Goal: Communication & Community: Participate in discussion

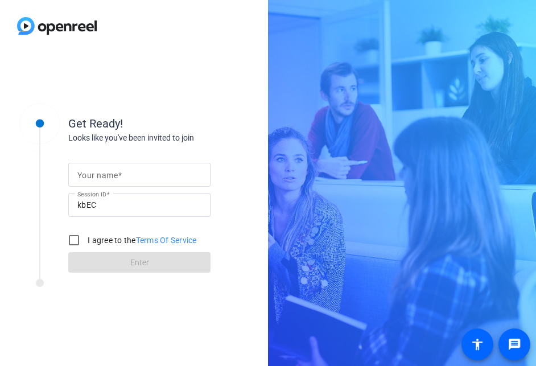
click at [115, 174] on mat-label "Your name" at bounding box center [97, 175] width 40 height 9
click at [115, 174] on input "Your name" at bounding box center [139, 175] width 124 height 14
type input "[PERSON_NAME]"
click at [75, 241] on input "I agree to the Terms Of Service" at bounding box center [74, 240] width 23 height 23
checkbox input "true"
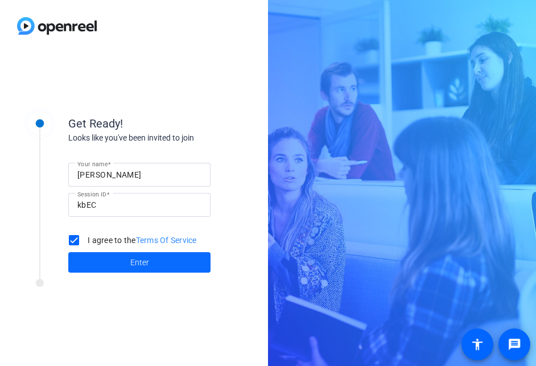
click at [105, 257] on span at bounding box center [139, 262] width 142 height 27
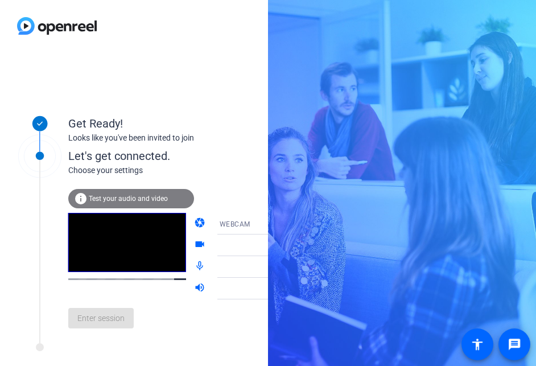
click at [120, 203] on div "info Test your audio and video" at bounding box center [131, 198] width 126 height 19
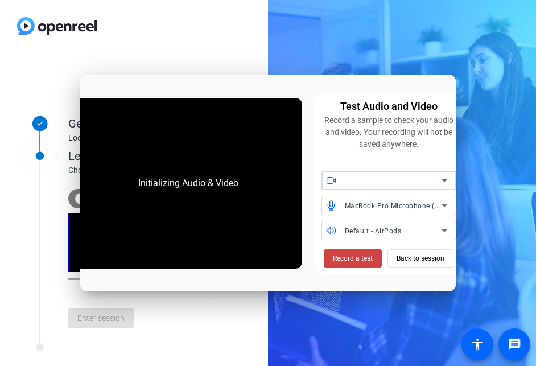
click at [357, 184] on div at bounding box center [393, 181] width 97 height 14
click at [441, 180] on icon at bounding box center [445, 181] width 14 height 14
click at [354, 262] on span "Record a test" at bounding box center [353, 258] width 40 height 10
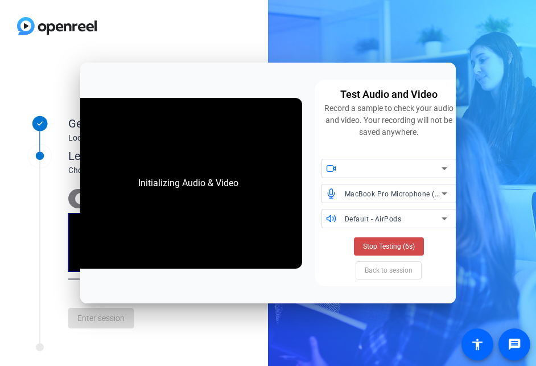
click at [383, 244] on span "Stop Testing (6s)" at bounding box center [389, 246] width 52 height 10
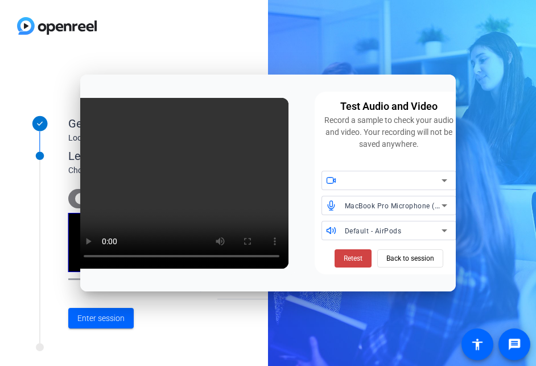
click at [397, 226] on div "Default - AirPods" at bounding box center [393, 231] width 97 height 14
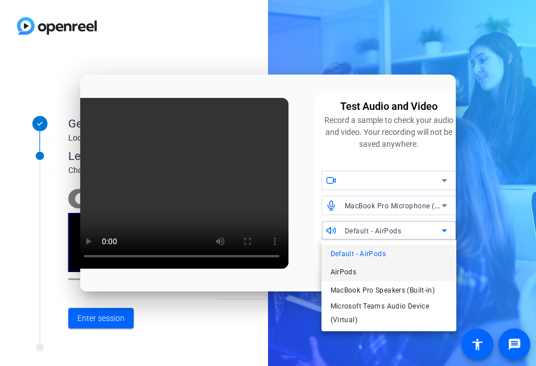
click at [376, 270] on mat-option "AirPods" at bounding box center [389, 272] width 135 height 18
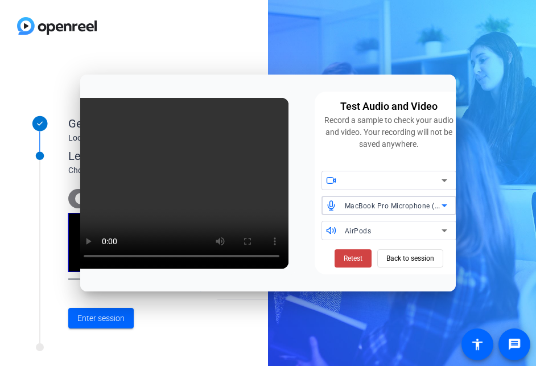
click at [405, 207] on span "MacBook Pro Microphone (Built-in)" at bounding box center [403, 205] width 116 height 9
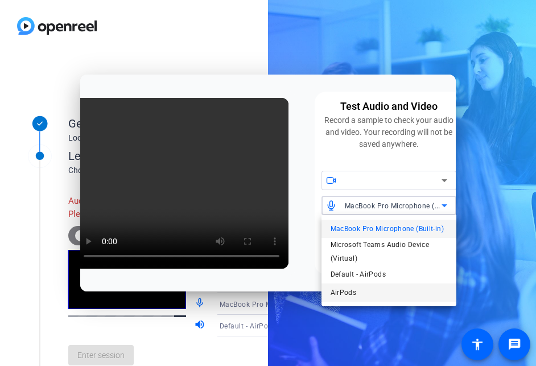
drag, startPoint x: 372, startPoint y: 277, endPoint x: 360, endPoint y: 293, distance: 19.5
click at [360, 293] on div "MacBook Pro Microphone (Built-in) Microsoft Teams Audio Device (Virtual) Defaul…" at bounding box center [389, 260] width 135 height 91
click at [362, 274] on span "Default - AirPods" at bounding box center [358, 275] width 55 height 14
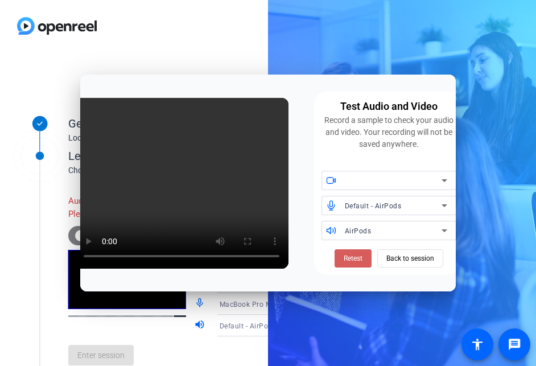
click at [355, 259] on span "Retest" at bounding box center [353, 258] width 19 height 10
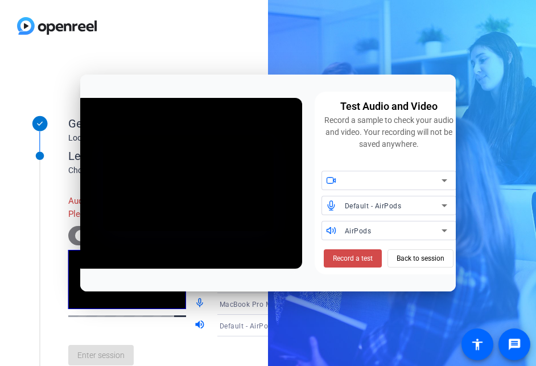
click at [355, 260] on span "Record a test" at bounding box center [353, 258] width 40 height 10
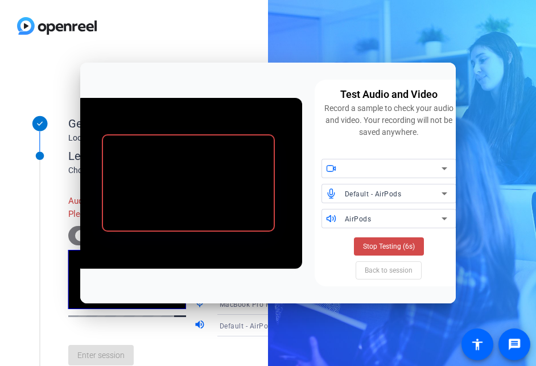
click at [396, 244] on span "Stop Testing (6s)" at bounding box center [389, 246] width 52 height 10
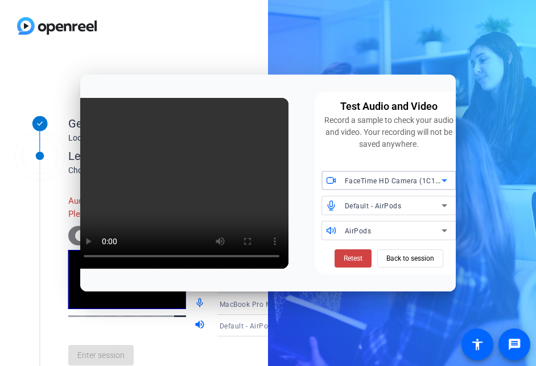
click at [366, 178] on div "FaceTime HD Camera (1C1C:B782)" at bounding box center [393, 181] width 97 height 14
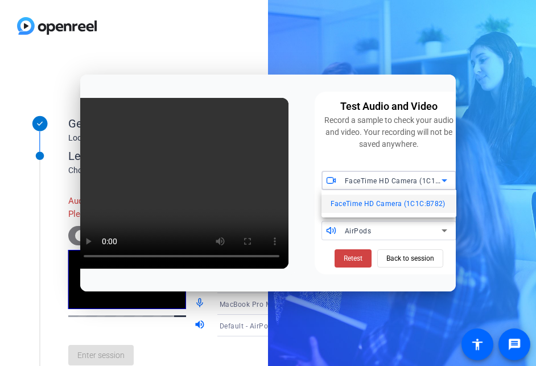
click at [325, 146] on div at bounding box center [268, 183] width 536 height 366
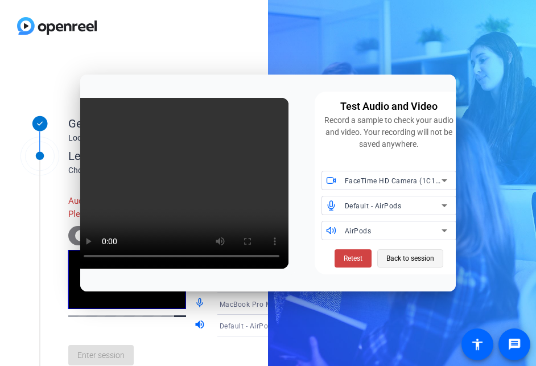
click at [400, 260] on span "Back to session" at bounding box center [411, 259] width 48 height 22
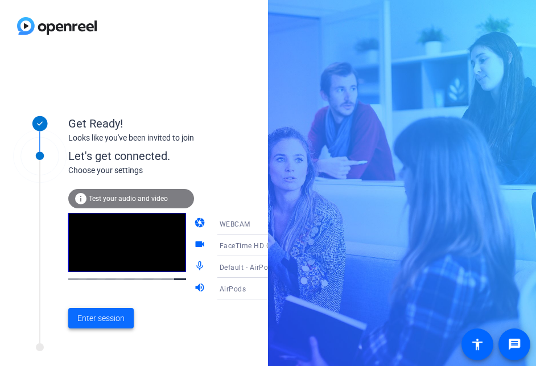
click at [109, 314] on span "Enter session" at bounding box center [100, 319] width 47 height 12
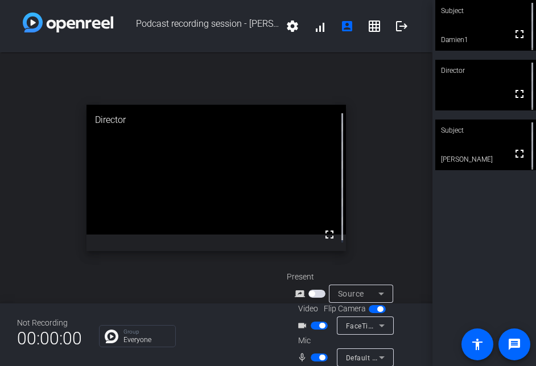
click at [378, 329] on icon at bounding box center [382, 326] width 14 height 14
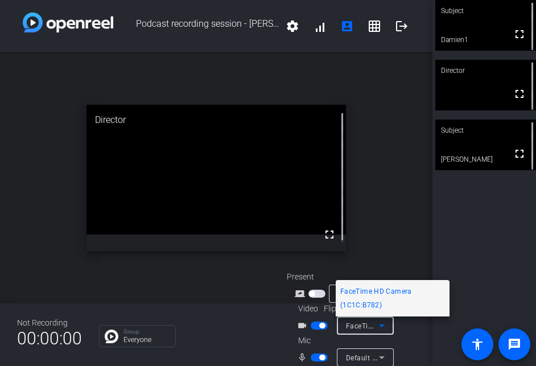
click at [419, 335] on div at bounding box center [268, 183] width 536 height 366
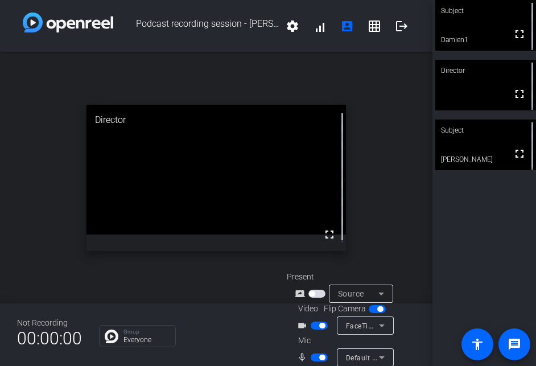
click at [384, 355] on icon at bounding box center [382, 358] width 14 height 14
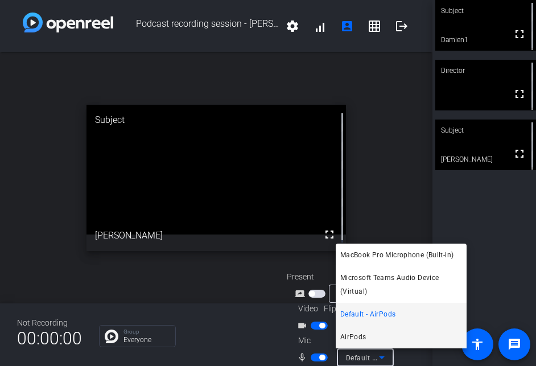
click at [372, 336] on mat-option "AirPods" at bounding box center [401, 337] width 131 height 23
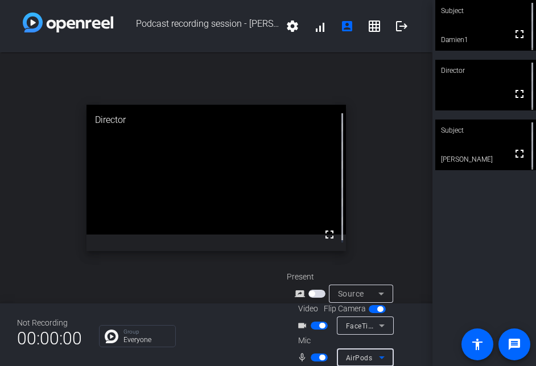
click at [357, 64] on div "open_in_new Director fullscreen" at bounding box center [216, 177] width 433 height 251
click at [380, 293] on icon at bounding box center [382, 294] width 6 height 3
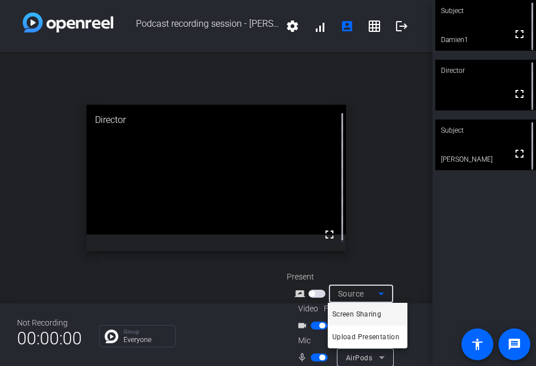
click at [383, 246] on div at bounding box center [268, 183] width 536 height 366
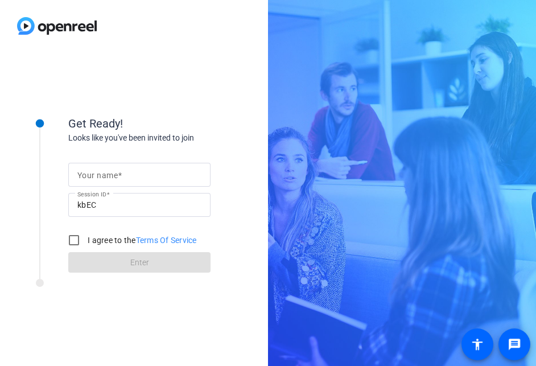
click at [99, 173] on mat-label "Your name" at bounding box center [97, 175] width 40 height 9
click at [99, 173] on input "Your name" at bounding box center [139, 175] width 124 height 14
type input "[PERSON_NAME]"
click at [72, 245] on input "I agree to the Terms Of Service" at bounding box center [74, 240] width 23 height 23
checkbox input "true"
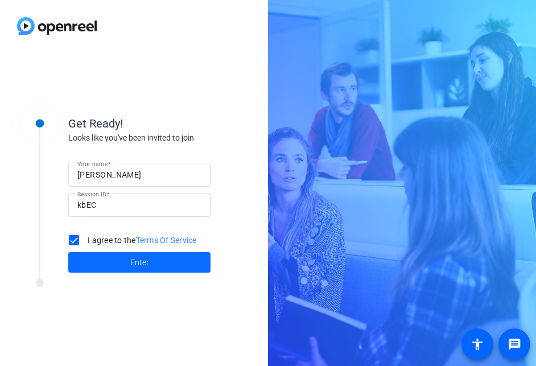
click at [92, 264] on span at bounding box center [139, 262] width 142 height 27
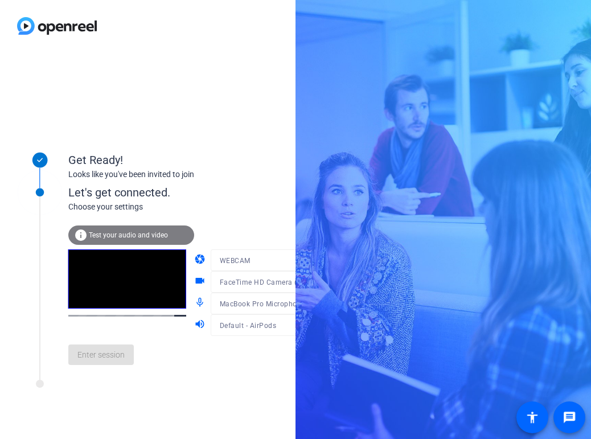
click at [278, 326] on div at bounding box center [265, 320] width 109 height 13
click at [284, 304] on div at bounding box center [265, 299] width 109 height 13
click at [279, 303] on div at bounding box center [265, 299] width 109 height 13
click at [245, 310] on mat-form-field "MacBook Pro Microphone (Built-in)" at bounding box center [265, 304] width 109 height 22
click at [240, 303] on div at bounding box center [265, 299] width 109 height 13
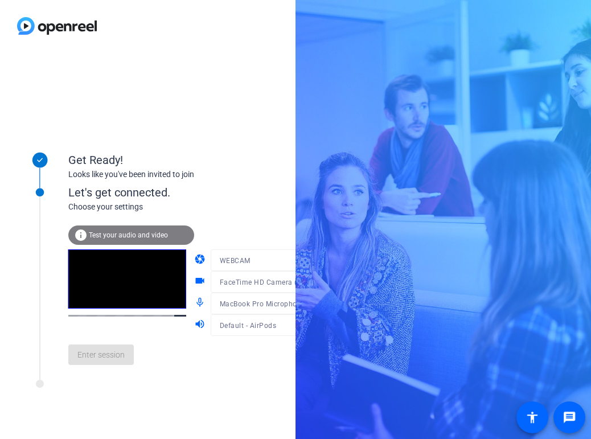
click at [240, 303] on div at bounding box center [265, 299] width 109 height 13
click at [230, 255] on mat-form-field "WEBCAM" at bounding box center [265, 260] width 109 height 22
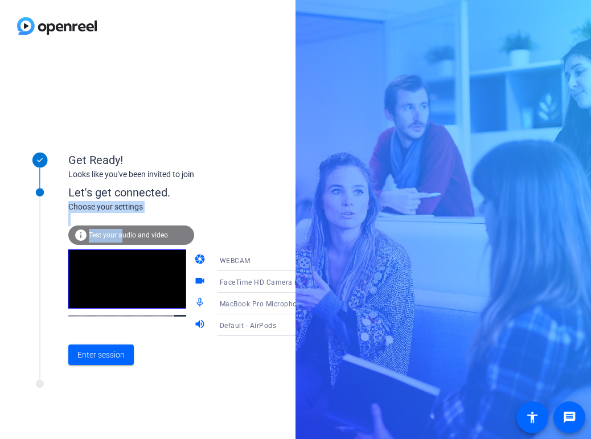
drag, startPoint x: 122, startPoint y: 235, endPoint x: 233, endPoint y: 199, distance: 116.9
click at [233, 199] on div "Let's get connected. Choose your settings info Test your audio and video camera…" at bounding box center [193, 279] width 251 height 190
click at [253, 301] on span "MacBook Pro Microphone (Built-in)" at bounding box center [278, 303] width 116 height 9
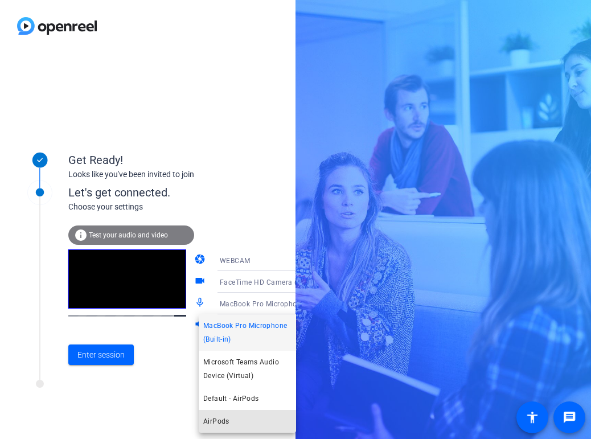
click at [227, 366] on mat-option "AirPods" at bounding box center [247, 421] width 97 height 23
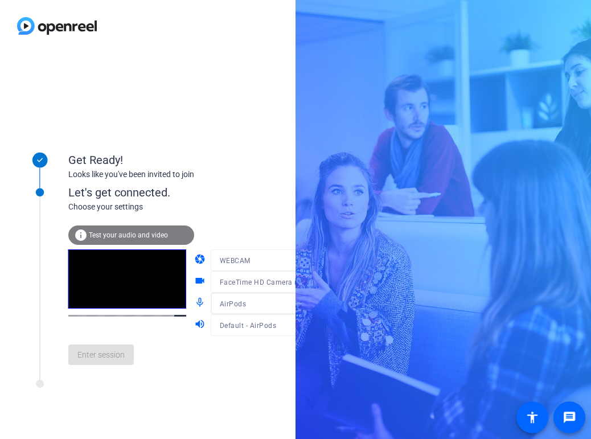
click at [145, 231] on span "Test your audio and video" at bounding box center [128, 235] width 79 height 8
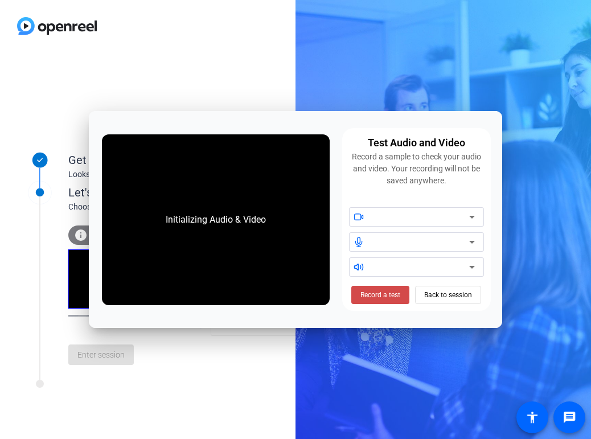
click at [389, 214] on div at bounding box center [420, 217] width 97 height 14
click at [466, 219] on div "Initializing Audio & Video Test Audio and Video Record a sample to check your a…" at bounding box center [296, 219] width 414 height 217
click at [412, 219] on div at bounding box center [420, 217] width 97 height 14
click at [377, 301] on div "Initializing Audio & Video Test Audio and Video Record a sample to check your a…" at bounding box center [296, 219] width 414 height 217
click at [278, 183] on div "Initializing Audio & Video" at bounding box center [216, 219] width 228 height 171
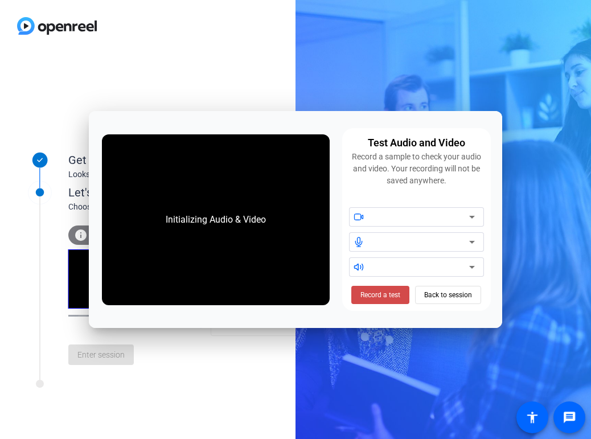
click at [213, 190] on div "Initializing Audio & Video" at bounding box center [216, 219] width 228 height 171
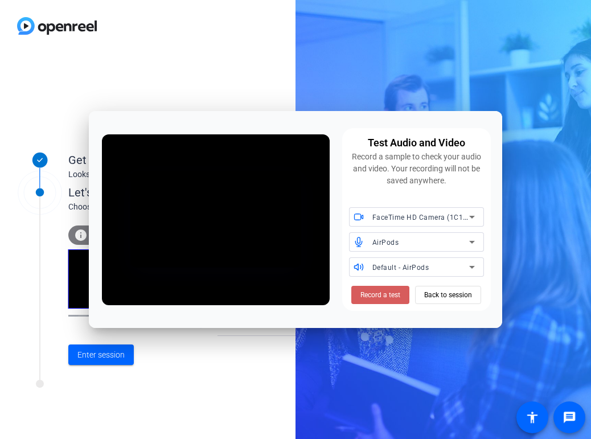
click at [384, 301] on span at bounding box center [380, 294] width 58 height 27
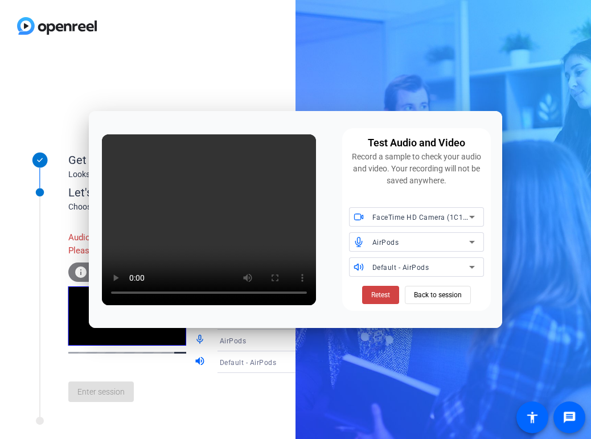
drag, startPoint x: 168, startPoint y: 125, endPoint x: 406, endPoint y: 119, distance: 238.1
click at [406, 119] on div "Test Audio and Video Record a sample to check your audio and video. Your record…" at bounding box center [296, 219] width 414 height 217
click at [234, 122] on div "Test Audio and Video Record a sample to check your audio and video. Your record…" at bounding box center [296, 219] width 414 height 217
click at [424, 265] on span "Default - AirPods" at bounding box center [400, 268] width 57 height 8
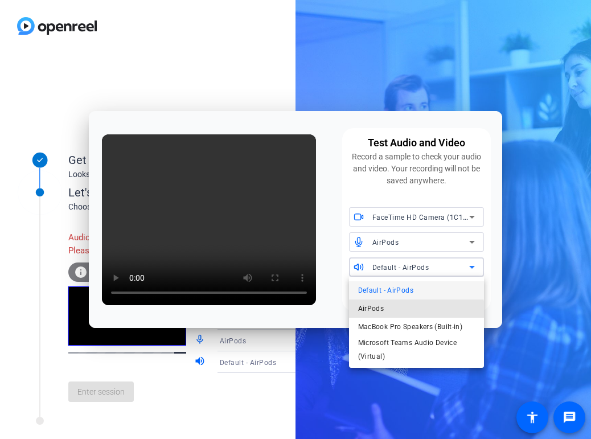
click at [388, 311] on mat-option "AirPods" at bounding box center [416, 309] width 135 height 18
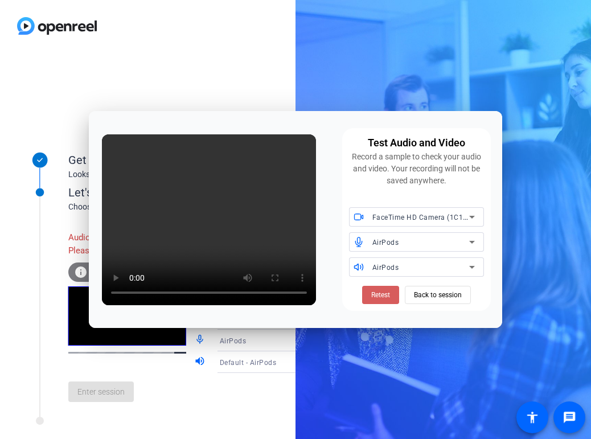
click at [378, 293] on span "Retest" at bounding box center [380, 295] width 19 height 10
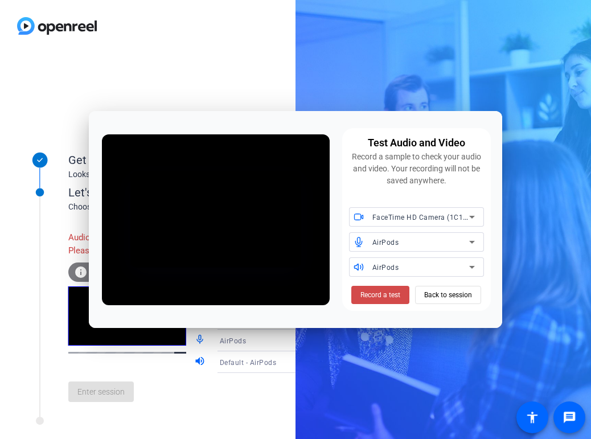
click at [388, 294] on span "Record a test" at bounding box center [380, 295] width 40 height 10
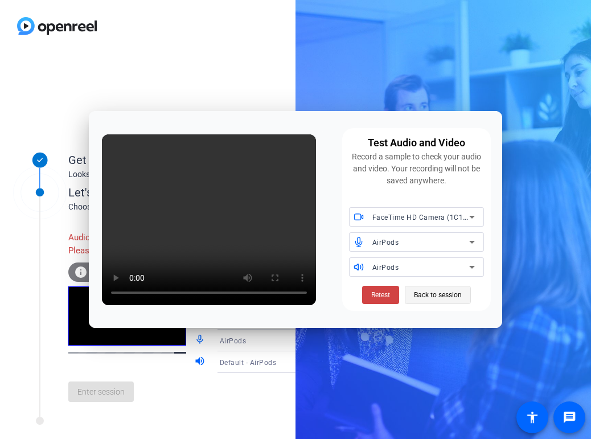
click at [427, 293] on span "Back to session" at bounding box center [438, 295] width 48 height 22
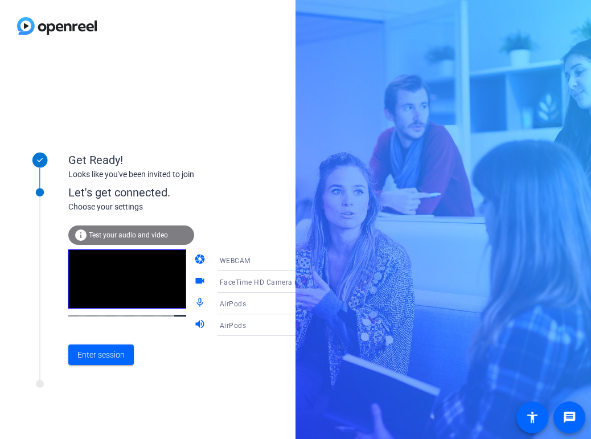
click at [258, 301] on div "AirPods" at bounding box center [262, 304] width 85 height 14
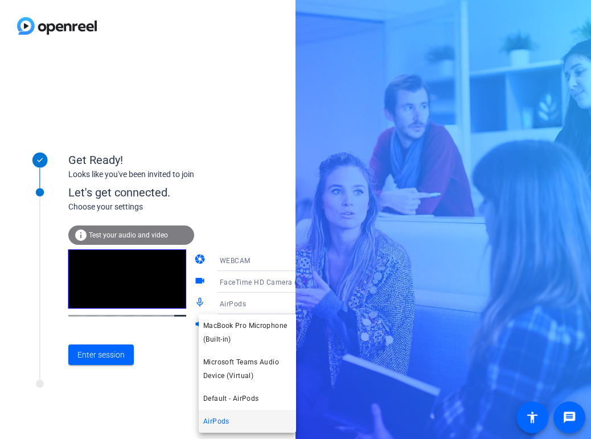
click at [170, 366] on div at bounding box center [295, 219] width 591 height 439
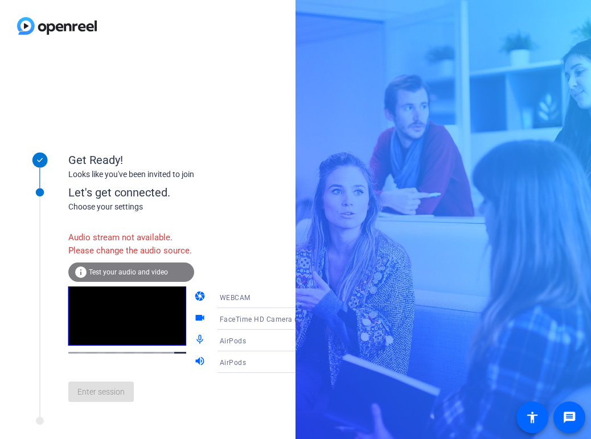
click at [220, 348] on div "AirPods" at bounding box center [262, 341] width 85 height 14
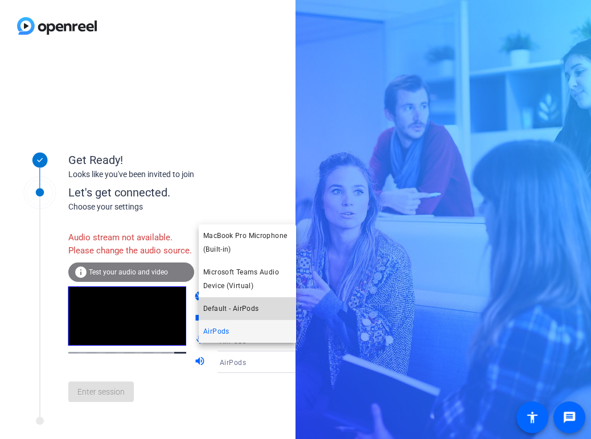
click at [221, 309] on span "Default - AirPods" at bounding box center [230, 309] width 55 height 14
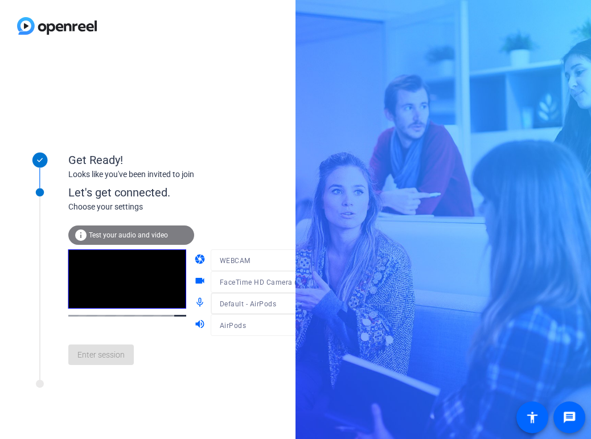
click at [225, 307] on mat-form-field "Default - AirPods" at bounding box center [265, 304] width 109 height 22
click at [260, 306] on mat-form-field "Default - AirPods" at bounding box center [265, 304] width 109 height 22
click at [214, 196] on div "Let's get connected." at bounding box center [193, 192] width 251 height 17
click at [239, 304] on div at bounding box center [265, 299] width 109 height 13
click at [137, 239] on div "info Test your audio and video" at bounding box center [131, 234] width 126 height 19
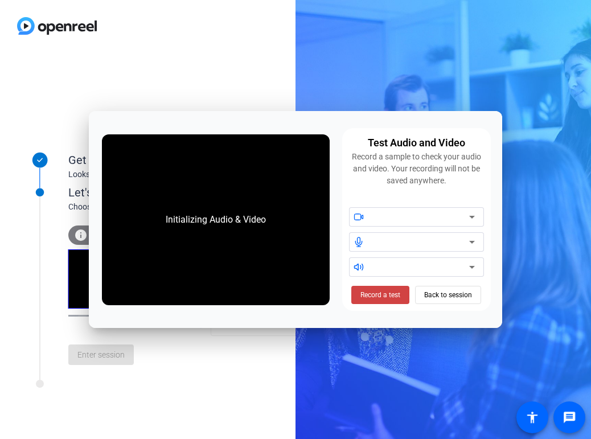
click at [241, 232] on div "Initializing Audio & Video" at bounding box center [215, 220] width 123 height 36
click at [396, 241] on div at bounding box center [420, 242] width 97 height 14
click at [174, 67] on div "Get Ready! Looks like you've been invited to join Let's get connected. Choose y…" at bounding box center [148, 219] width 296 height 439
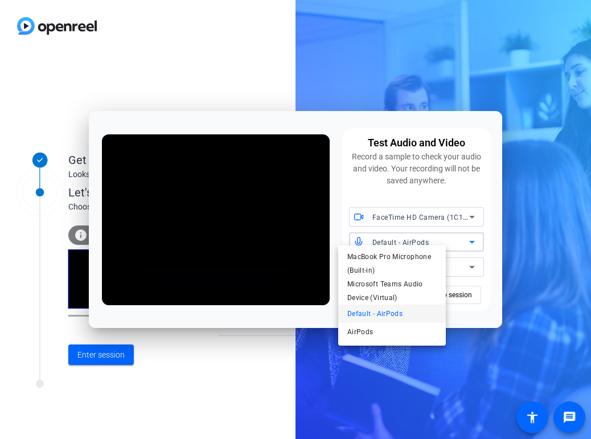
click at [348, 173] on div at bounding box center [295, 219] width 591 height 439
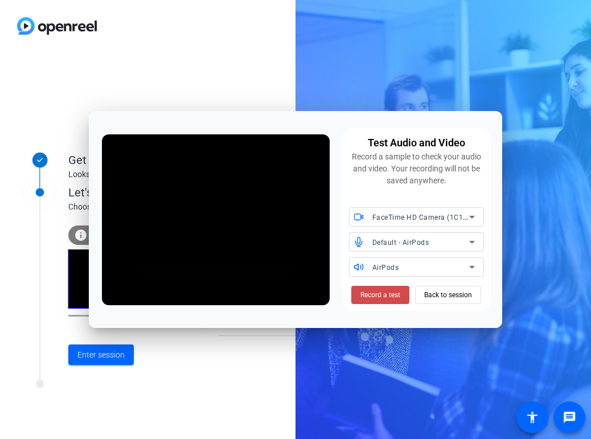
click at [387, 300] on span at bounding box center [380, 294] width 58 height 27
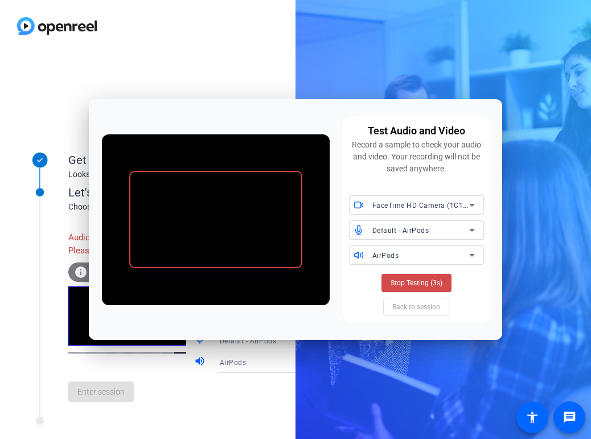
click at [421, 284] on span "Stop Testing (3s)" at bounding box center [417, 283] width 52 height 10
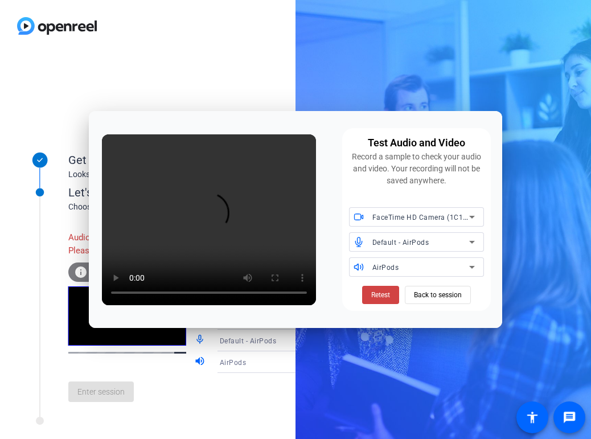
click at [429, 239] on div "Default - AirPods" at bounding box center [420, 242] width 97 height 14
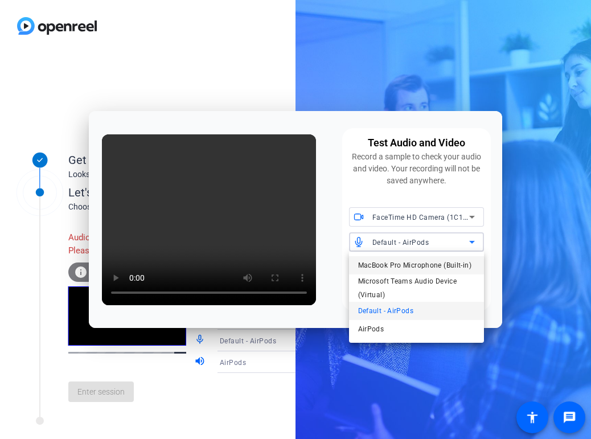
click at [408, 268] on span "MacBook Pro Microphone (Built-in)" at bounding box center [414, 266] width 113 height 14
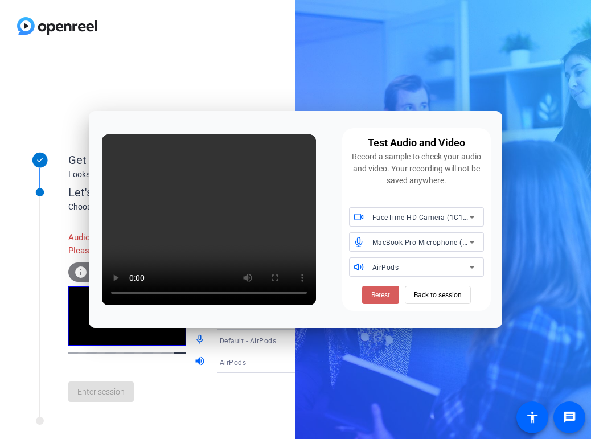
click at [376, 298] on span "Retest" at bounding box center [380, 295] width 19 height 10
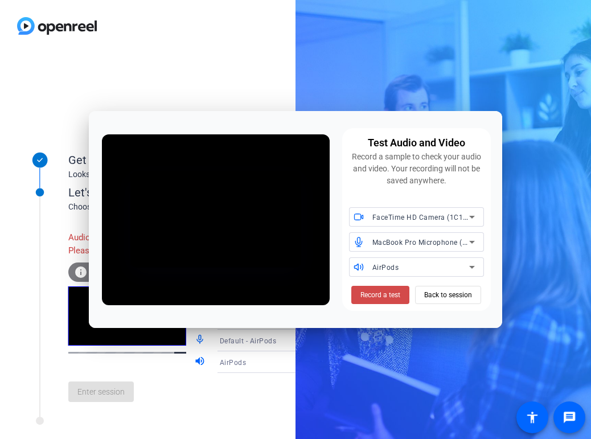
click at [375, 298] on span "Record a test" at bounding box center [380, 295] width 40 height 10
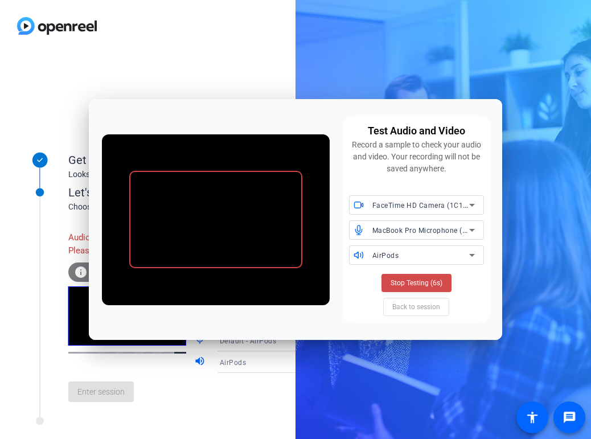
click at [421, 283] on span "Stop Testing (6s)" at bounding box center [417, 283] width 52 height 10
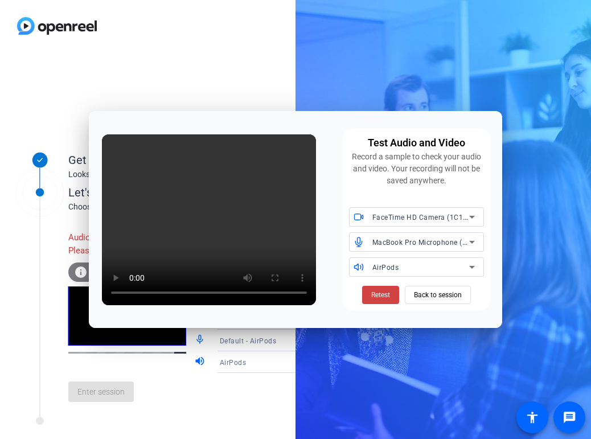
click at [327, 140] on div "Test Audio and Video Record a sample to check your audio and video. Your record…" at bounding box center [296, 219] width 414 height 217
drag, startPoint x: 295, startPoint y: 124, endPoint x: 400, endPoint y: 117, distance: 105.6
click at [400, 117] on div "Test Audio and Video Record a sample to check your audio and video. Your record…" at bounding box center [296, 219] width 414 height 217
click at [423, 299] on span "Back to session" at bounding box center [438, 295] width 48 height 22
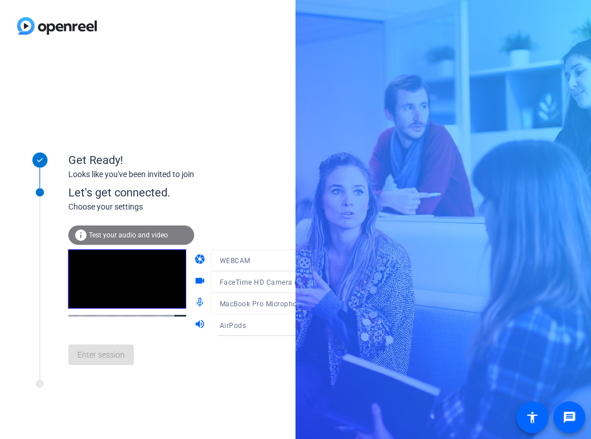
click at [248, 306] on mat-form-field "MacBook Pro Microphone (Built-in)" at bounding box center [265, 304] width 109 height 22
click at [97, 358] on span "Enter session" at bounding box center [100, 355] width 47 height 12
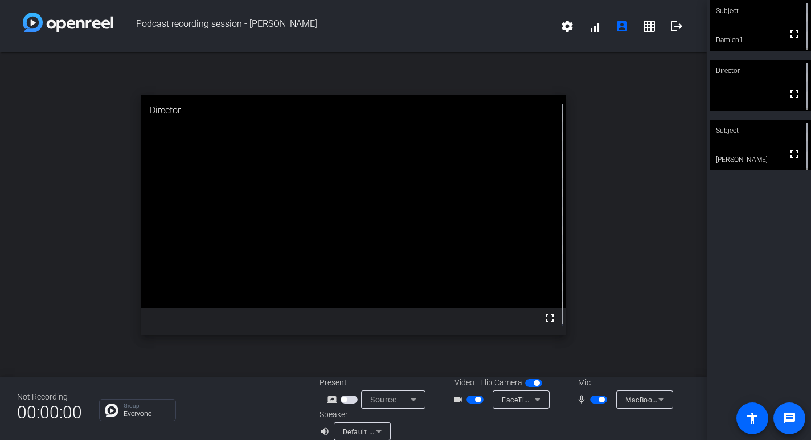
click at [536, 366] on mat-icon "message" at bounding box center [789, 418] width 14 height 14
click at [536, 366] on span "MacBook Pro Microphone (Built-in)" at bounding box center [683, 399] width 116 height 9
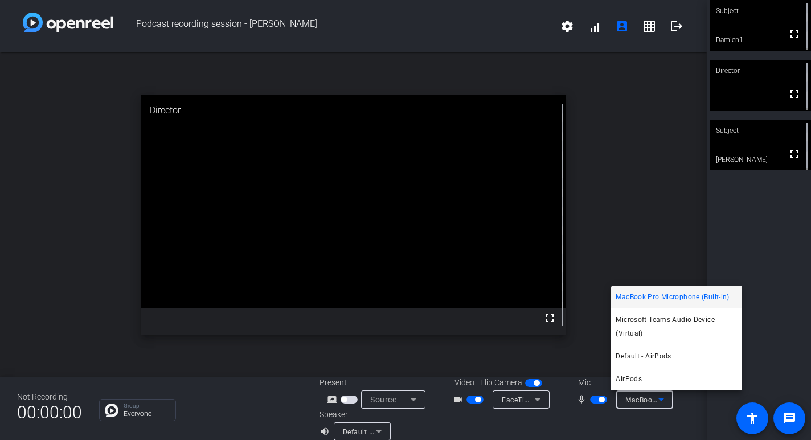
click at [536, 366] on body "Accessibility Screen-Reader Guide, Feedback, and Issue Reporting | New window P…" at bounding box center [405, 220] width 811 height 440
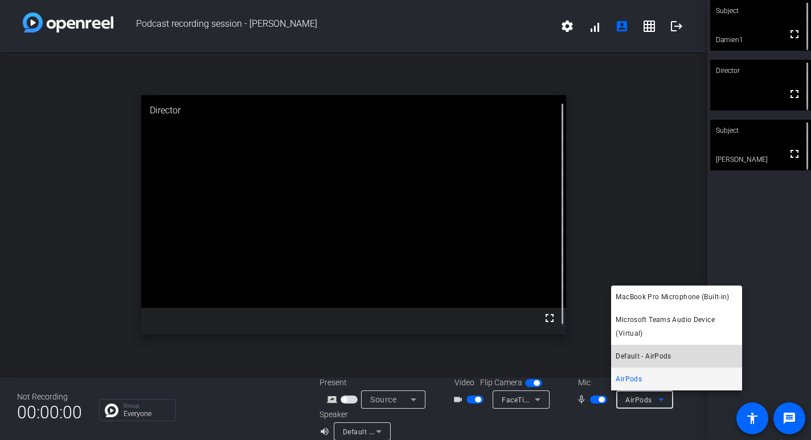
click at [536, 352] on span "Default - AirPods" at bounding box center [643, 356] width 55 height 14
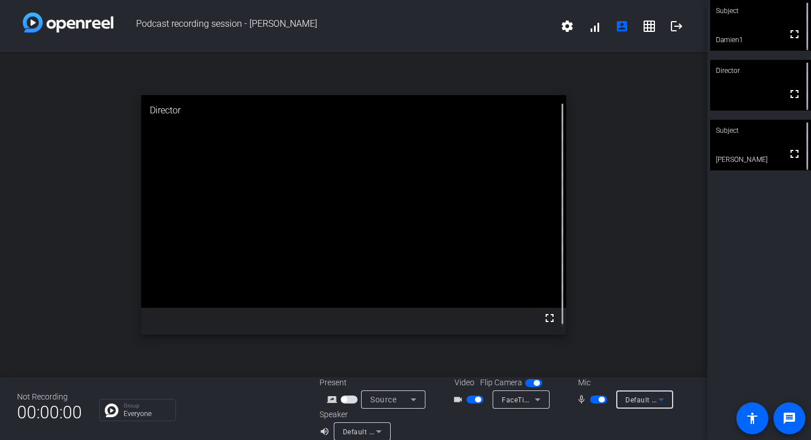
click at [536, 366] on icon at bounding box center [661, 399] width 6 height 3
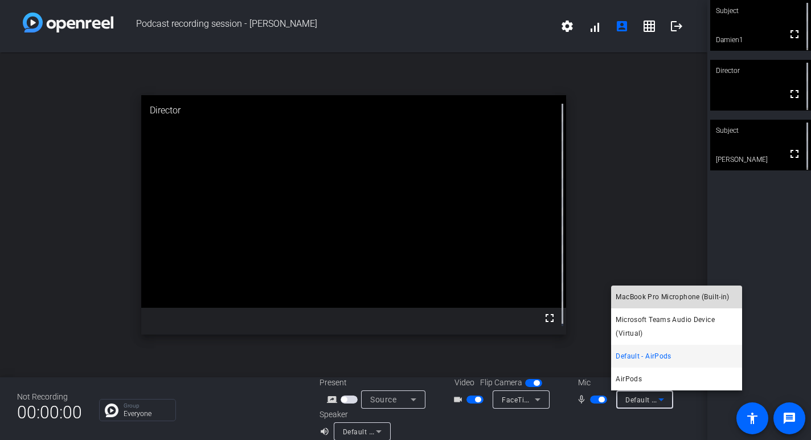
click at [536, 301] on span "MacBook Pro Microphone (Built-in)" at bounding box center [672, 297] width 113 height 14
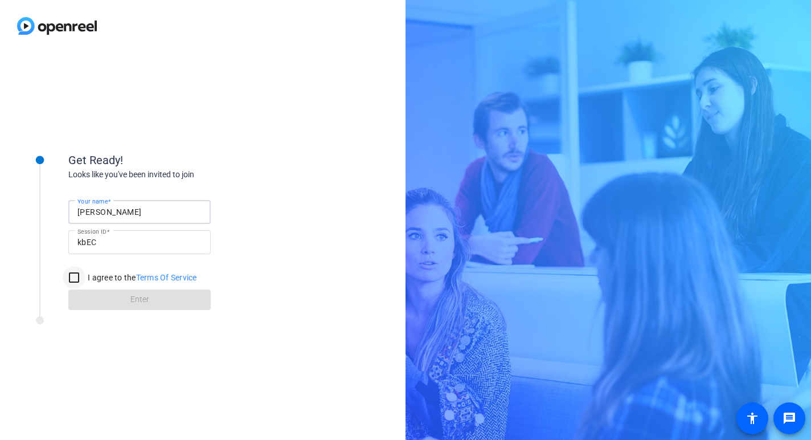
type input "[PERSON_NAME]"
click at [73, 282] on input "I agree to the Terms Of Service" at bounding box center [74, 277] width 23 height 23
checkbox input "true"
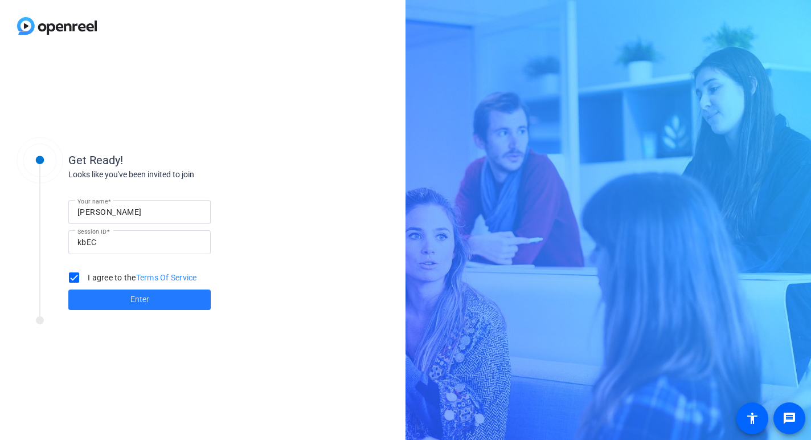
click at [116, 301] on span at bounding box center [139, 299] width 142 height 27
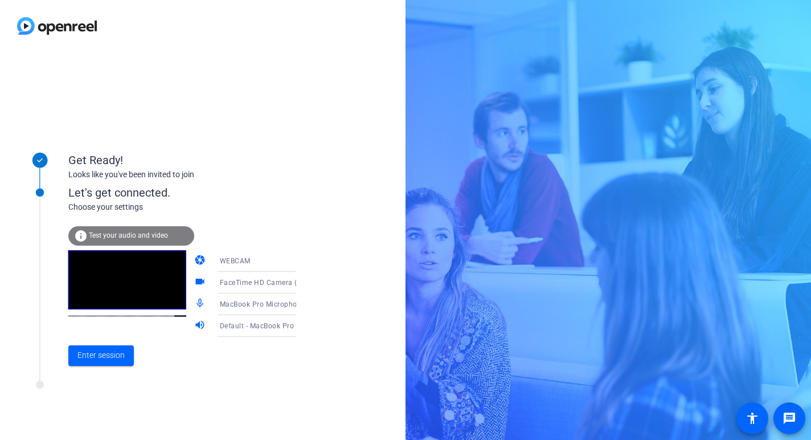
click at [118, 233] on span "Test your audio and video" at bounding box center [128, 235] width 79 height 8
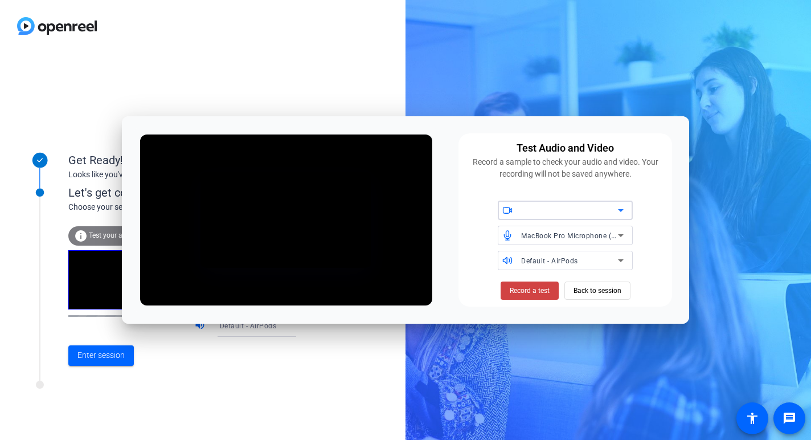
drag, startPoint x: 366, startPoint y: 122, endPoint x: 425, endPoint y: 26, distance: 113.2
click at [425, 26] on body "Accessibility Screen-Reader Guide, Feedback, and Issue Reporting | New window G…" at bounding box center [405, 220] width 811 height 440
click at [620, 292] on span "Back to session" at bounding box center [597, 291] width 48 height 22
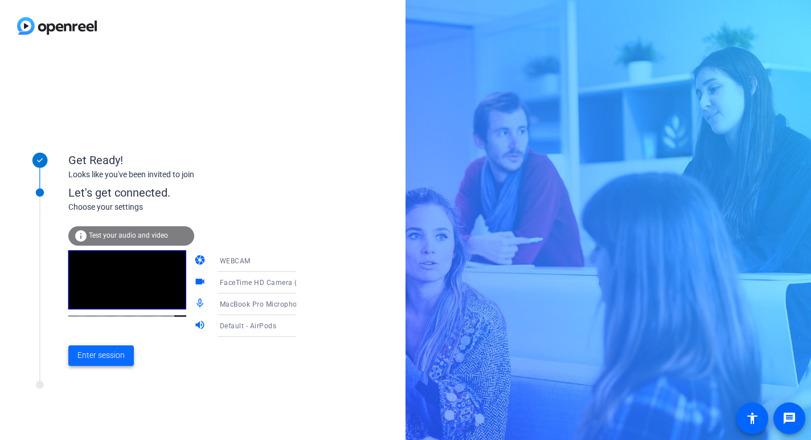
click at [109, 359] on span "Enter session" at bounding box center [100, 355] width 47 height 12
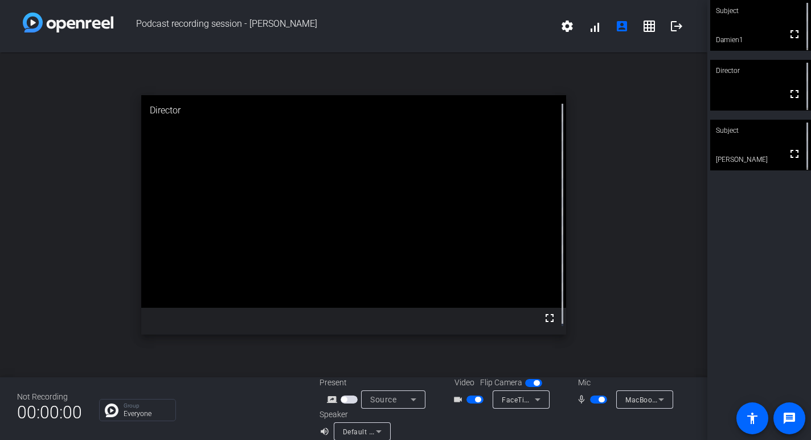
click at [751, 140] on div "Subject" at bounding box center [760, 131] width 101 height 22
click at [745, 145] on video at bounding box center [760, 145] width 101 height 51
click at [744, 96] on video at bounding box center [760, 85] width 101 height 51
click at [760, 140] on div "Subject" at bounding box center [760, 131] width 101 height 22
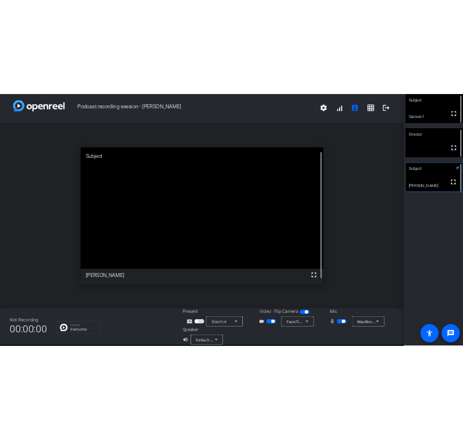
scroll to position [2, 0]
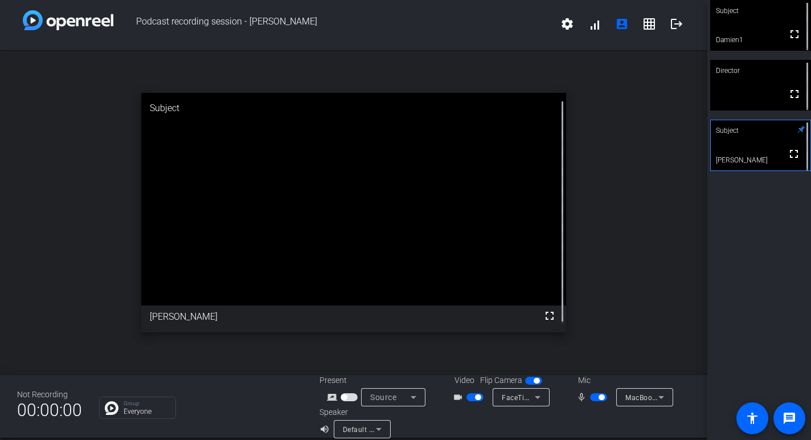
click at [743, 91] on video at bounding box center [760, 85] width 101 height 51
click at [759, 22] on video at bounding box center [760, 25] width 101 height 51
click at [469, 397] on span "button" at bounding box center [474, 397] width 17 height 8
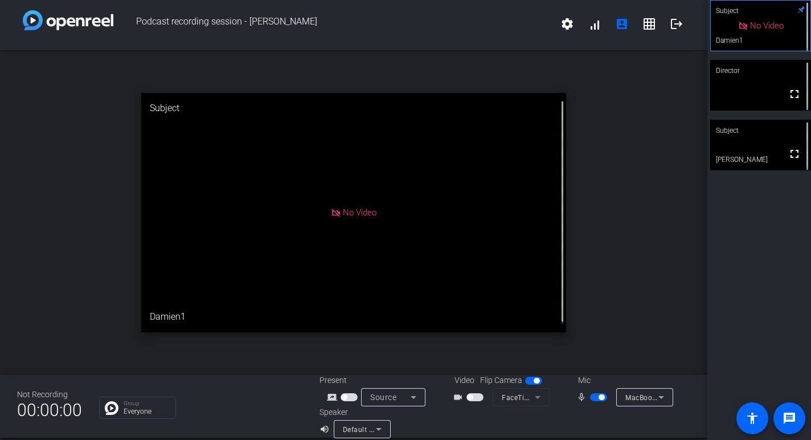
click at [370, 205] on div "No Video" at bounding box center [353, 212] width 424 height 239
click at [474, 395] on span "button" at bounding box center [474, 397] width 17 height 8
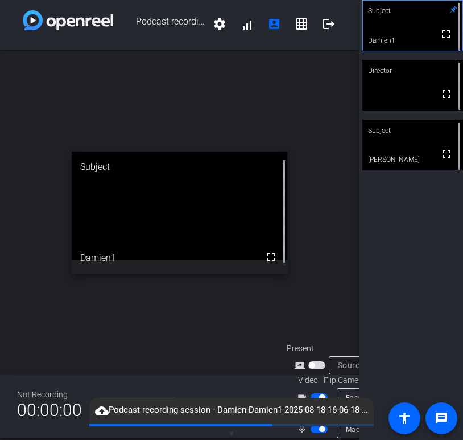
scroll to position [0, 0]
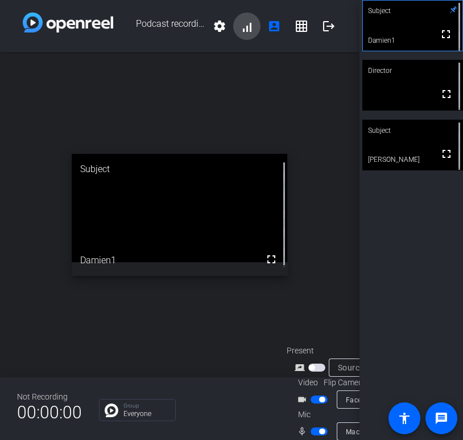
click at [245, 24] on span at bounding box center [246, 26] width 27 height 27
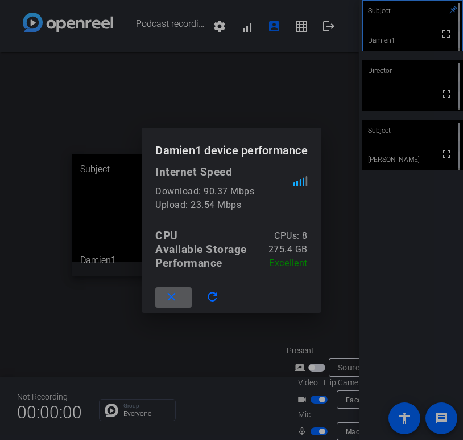
click at [184, 84] on div at bounding box center [231, 220] width 463 height 440
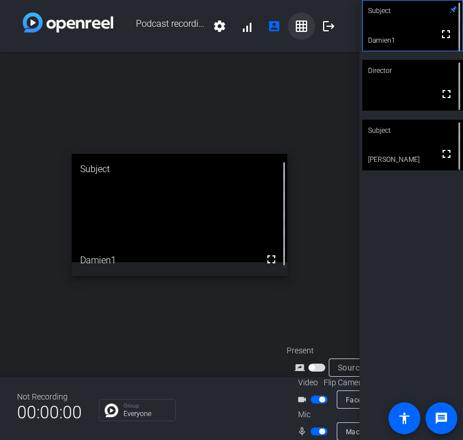
click at [300, 27] on mat-icon "grid_on" at bounding box center [302, 26] width 14 height 14
